Goal: Check status: Check status

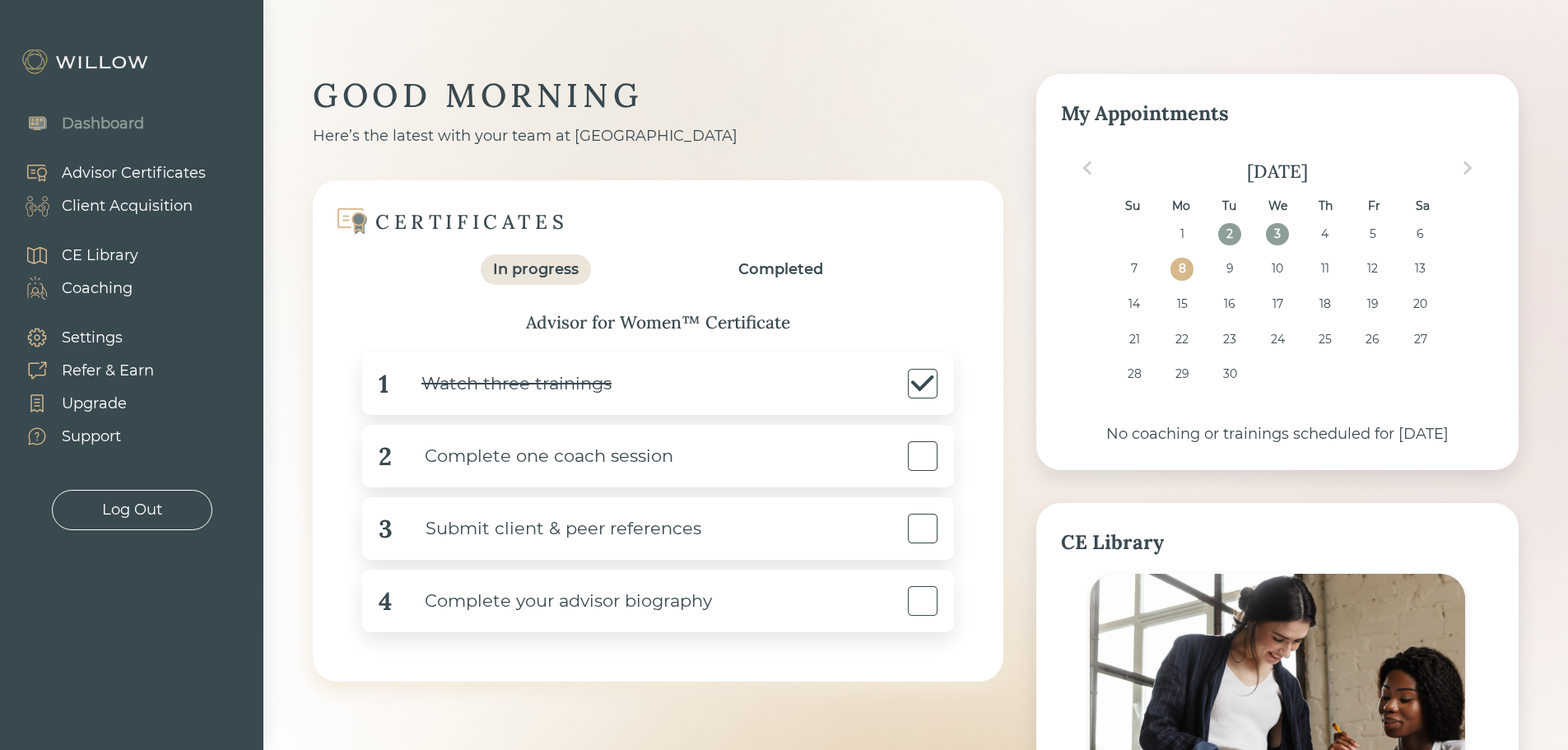
scroll to position [152, 0]
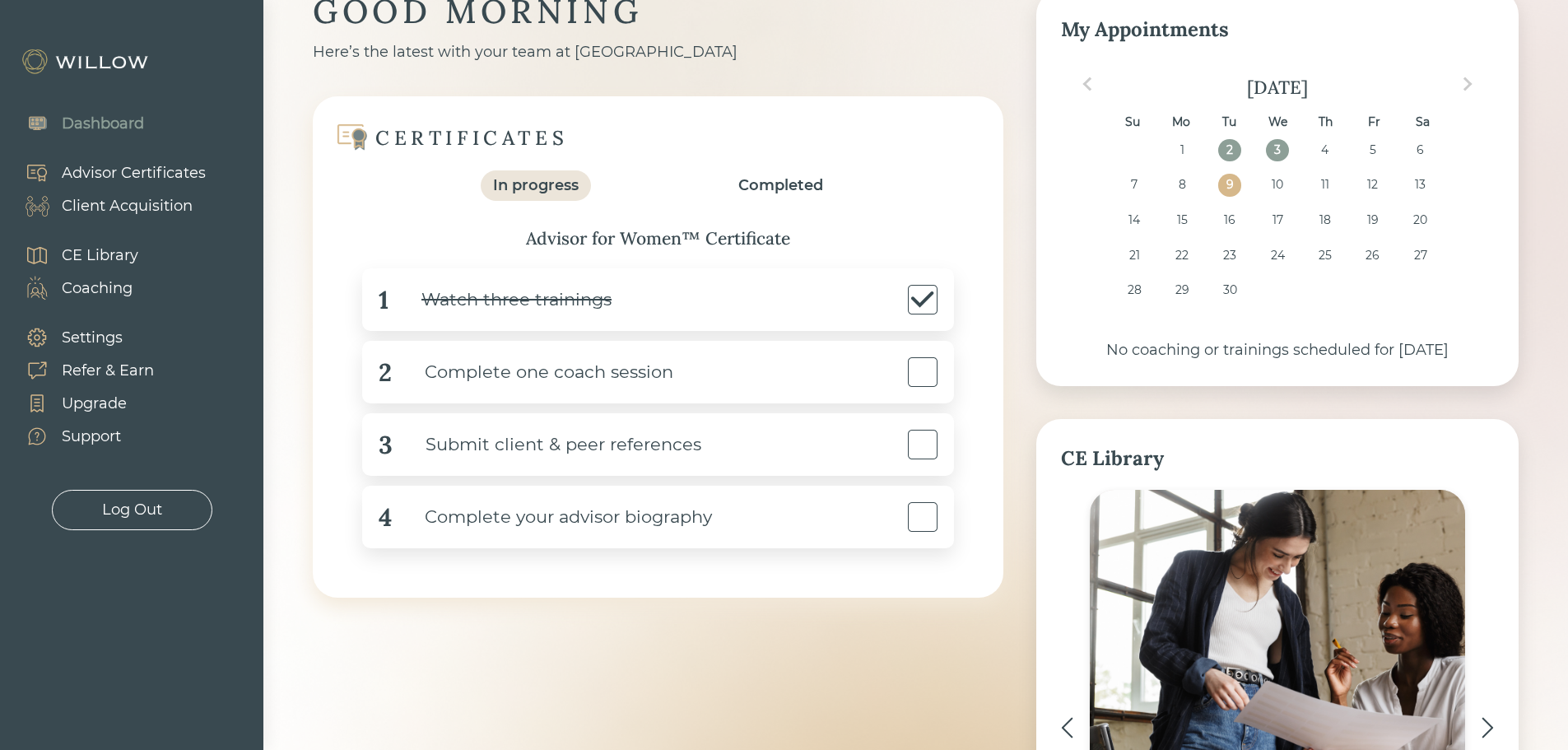
scroll to position [113, 0]
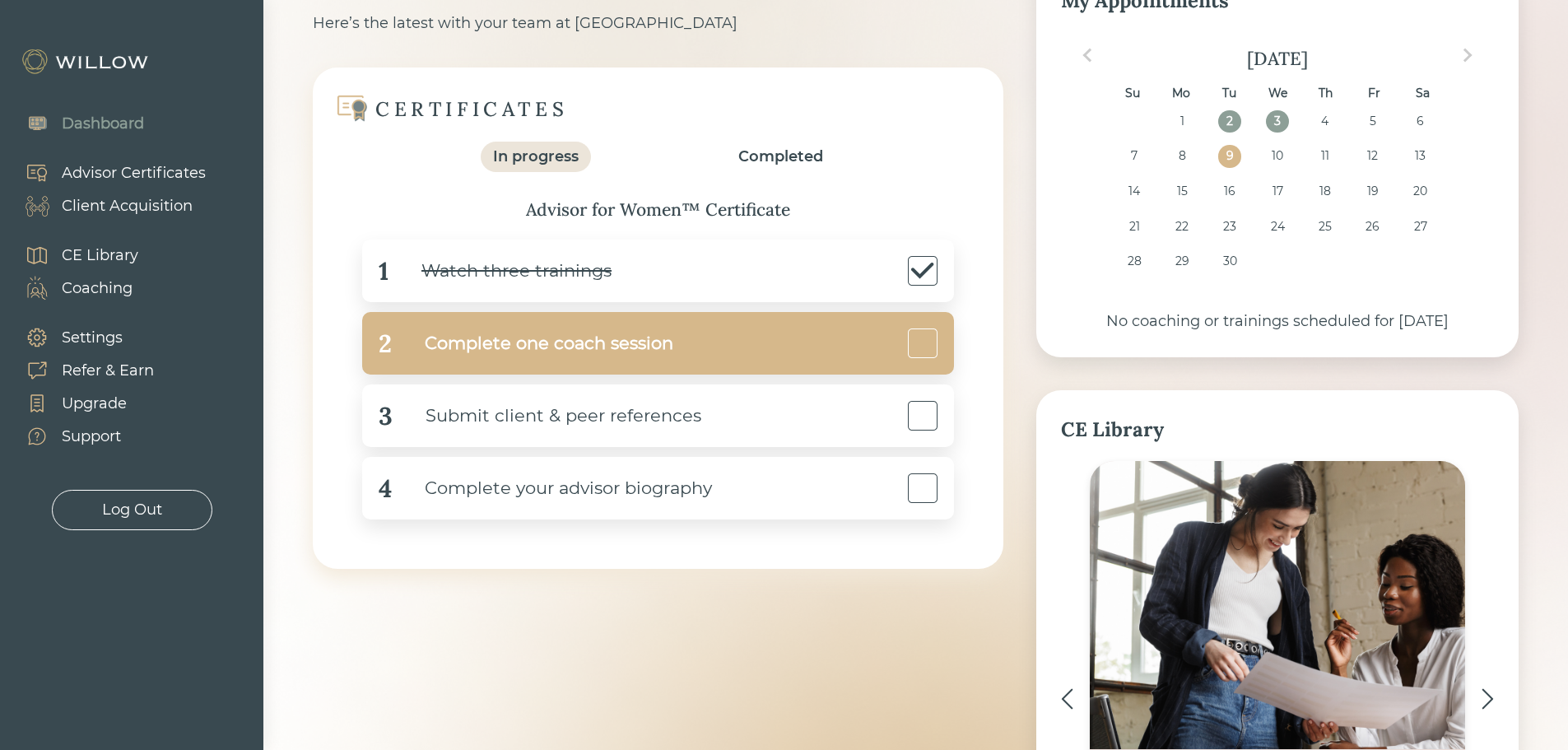
click at [925, 334] on div at bounding box center [923, 344] width 30 height 30
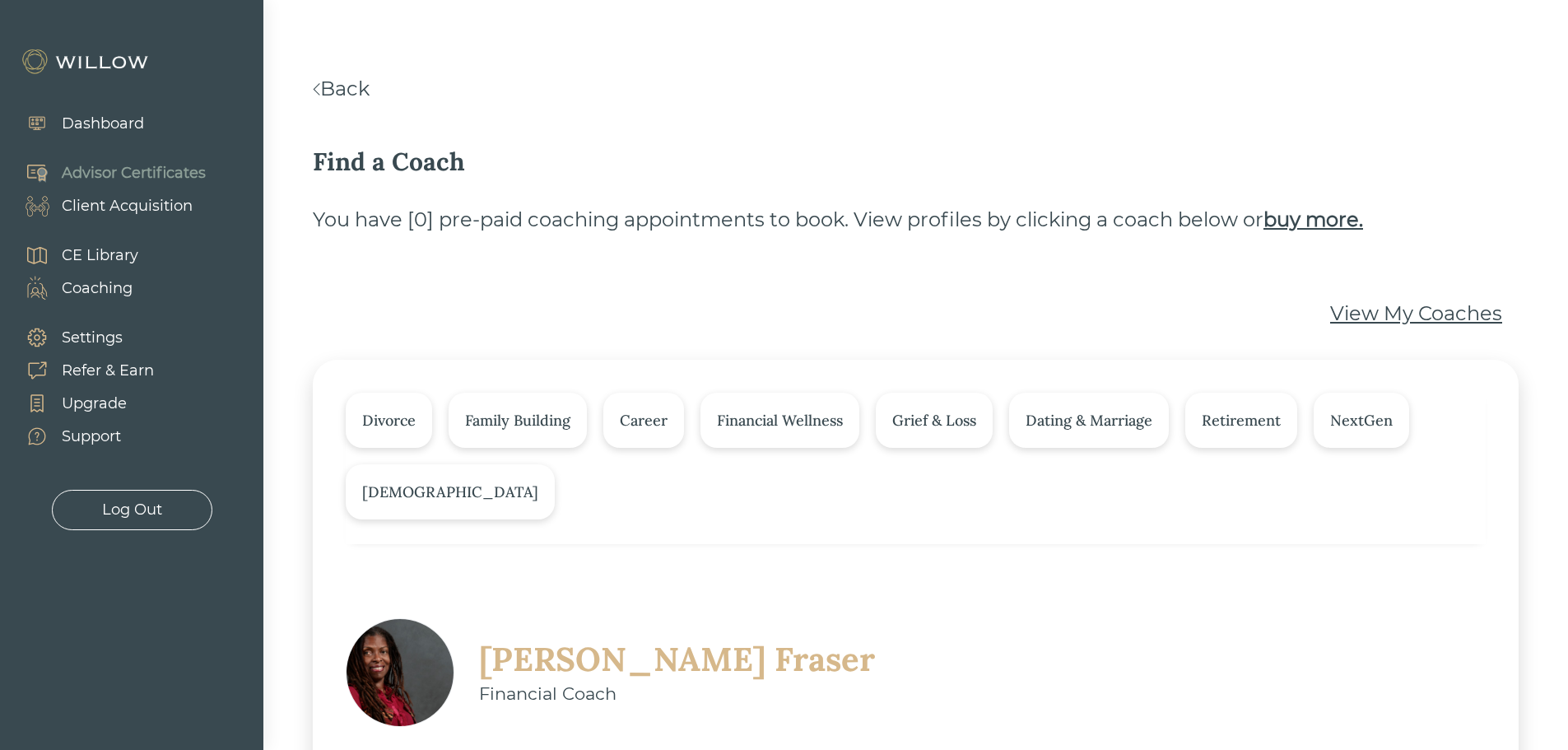
click at [94, 126] on div "Dashboard" at bounding box center [103, 123] width 82 height 22
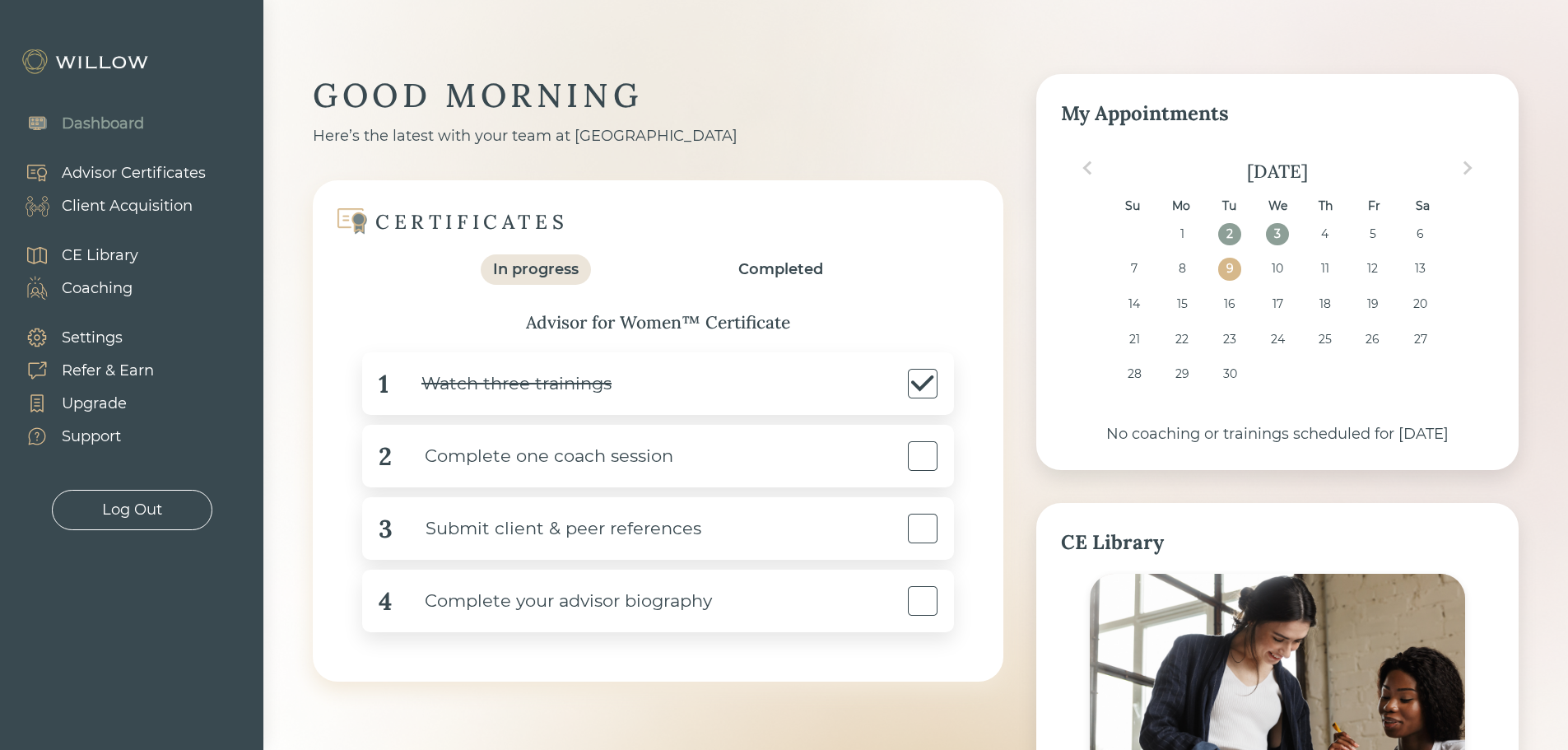
click at [764, 269] on div "Completed" at bounding box center [780, 269] width 84 height 22
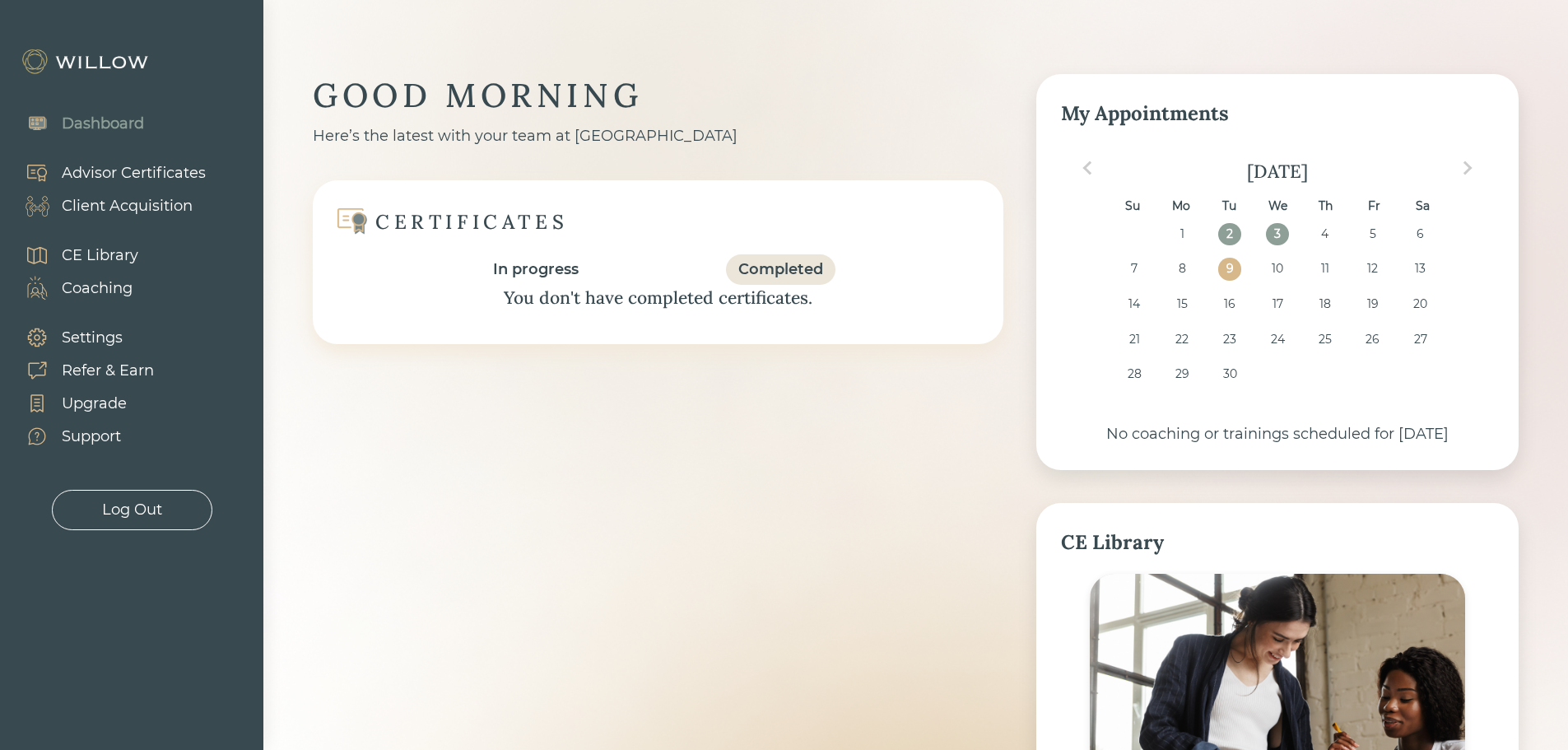
click at [548, 271] on div "In progress" at bounding box center [535, 269] width 85 height 22
